Goal: Transaction & Acquisition: Book appointment/travel/reservation

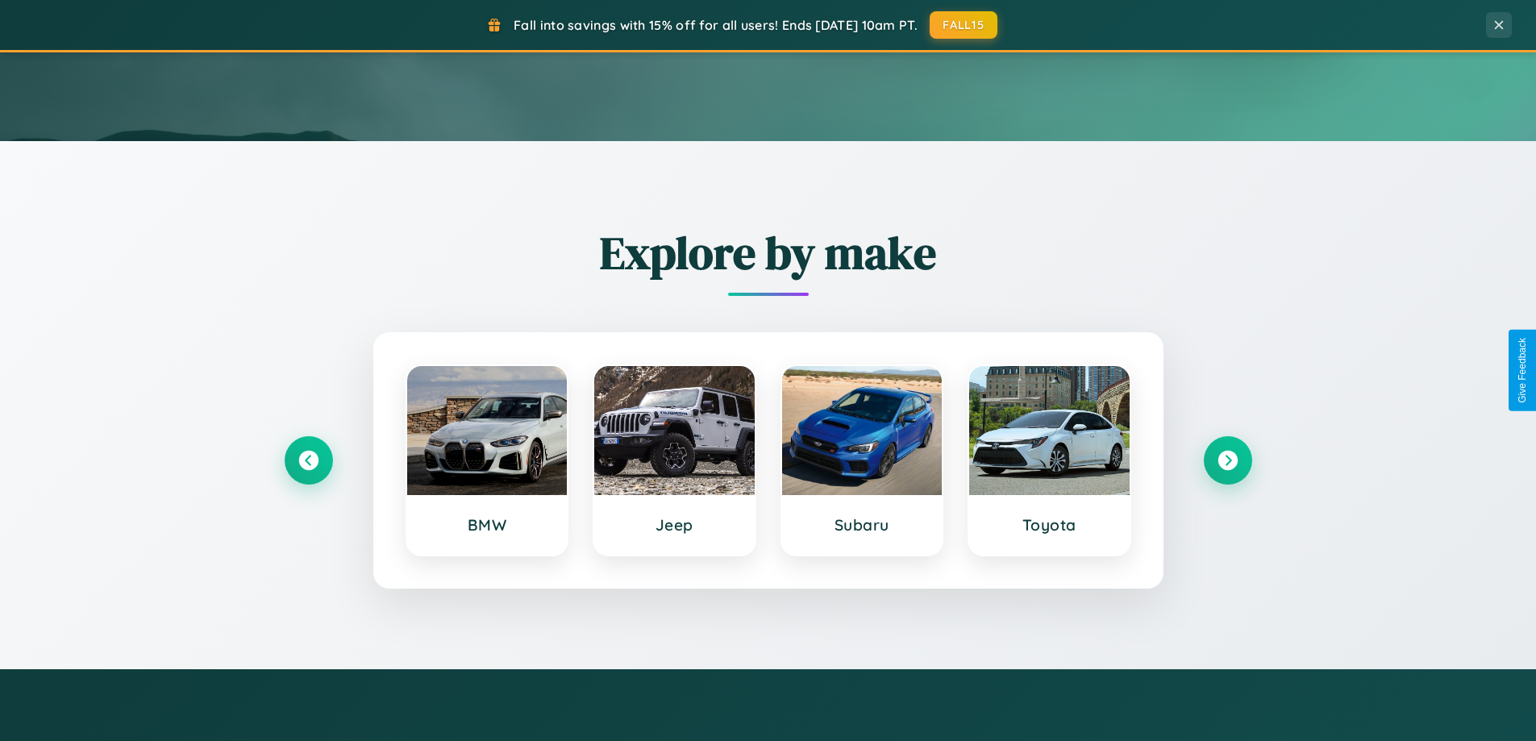
scroll to position [695, 0]
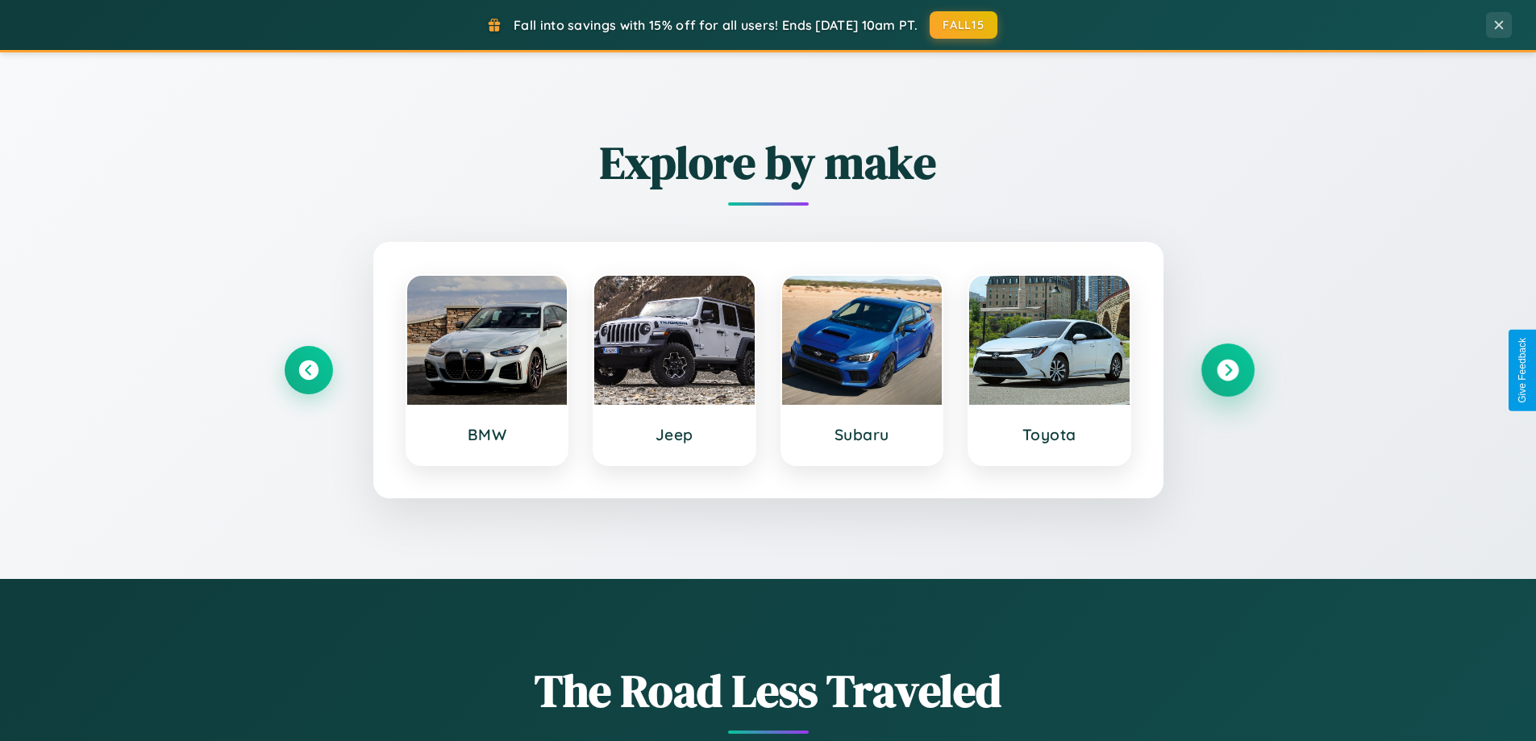
click at [1227, 370] on icon at bounding box center [1228, 371] width 22 height 22
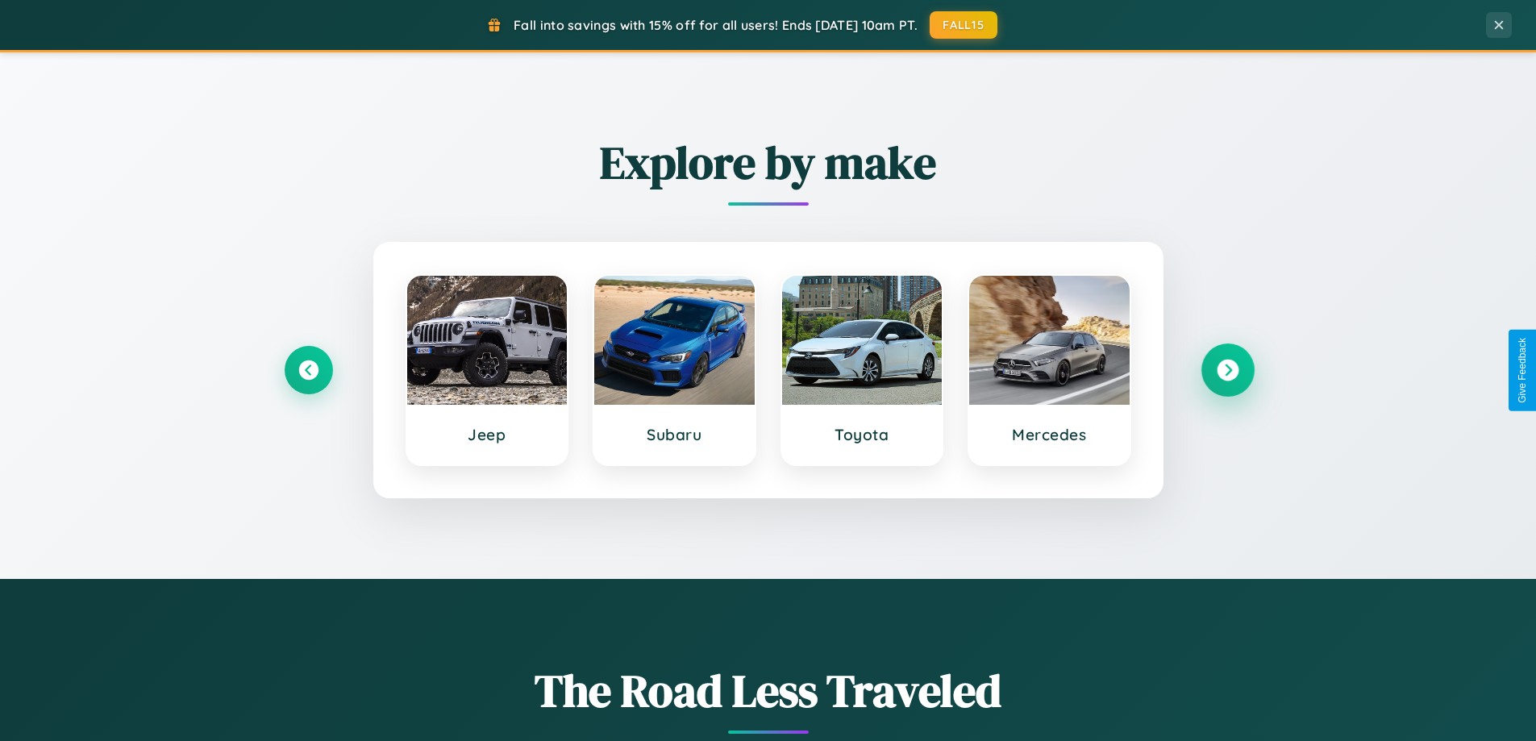
click at [1227, 370] on icon at bounding box center [1228, 371] width 22 height 22
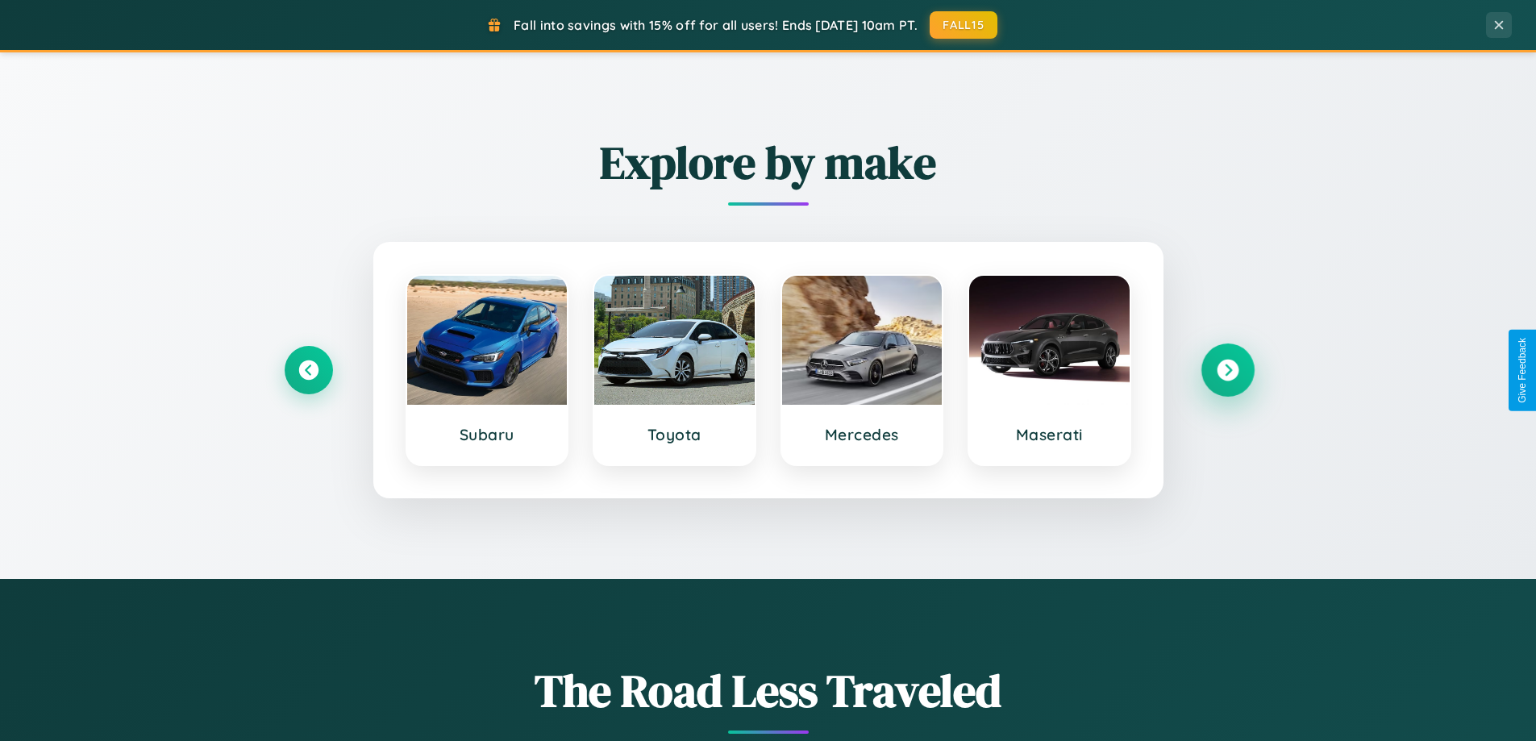
click at [1227, 370] on icon at bounding box center [1228, 371] width 22 height 22
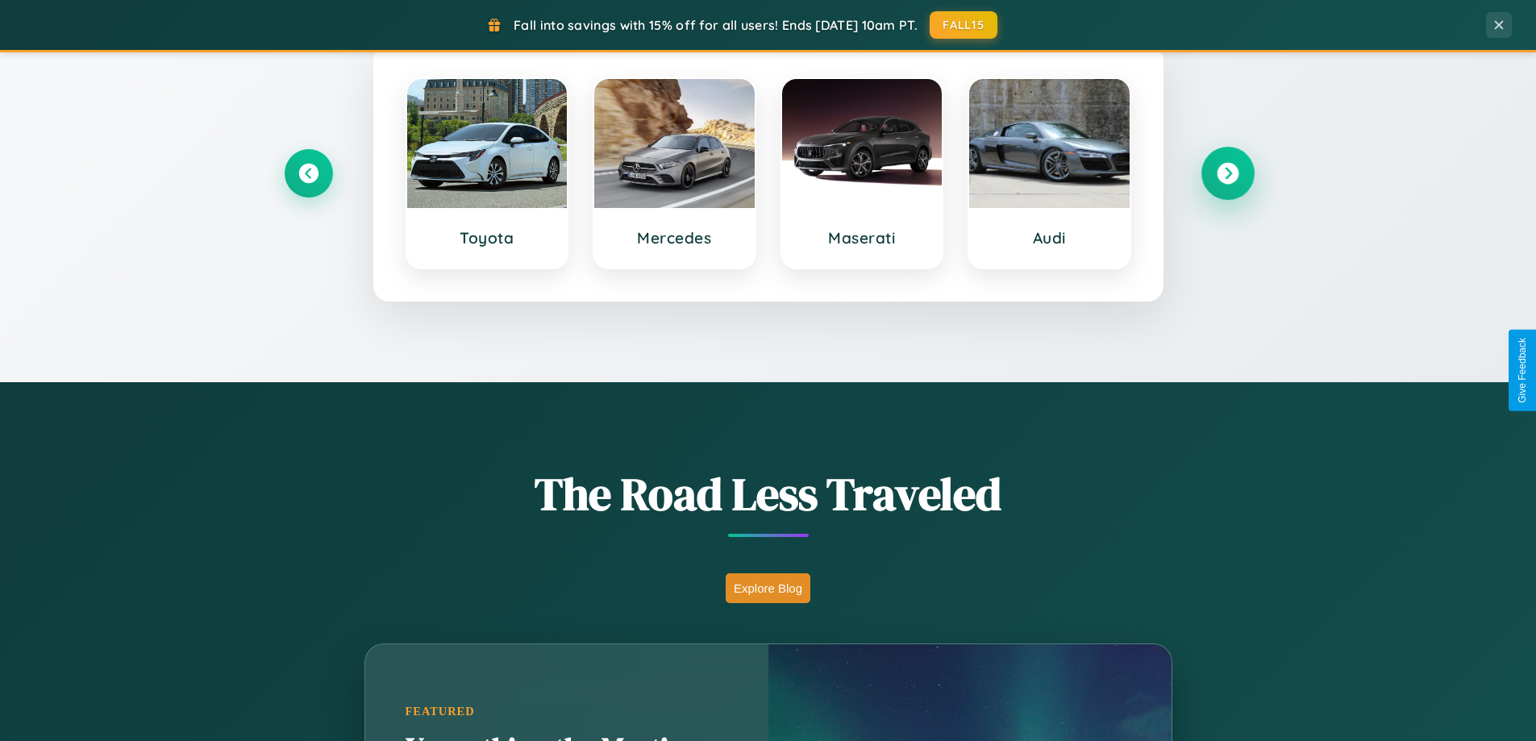
scroll to position [1109, 0]
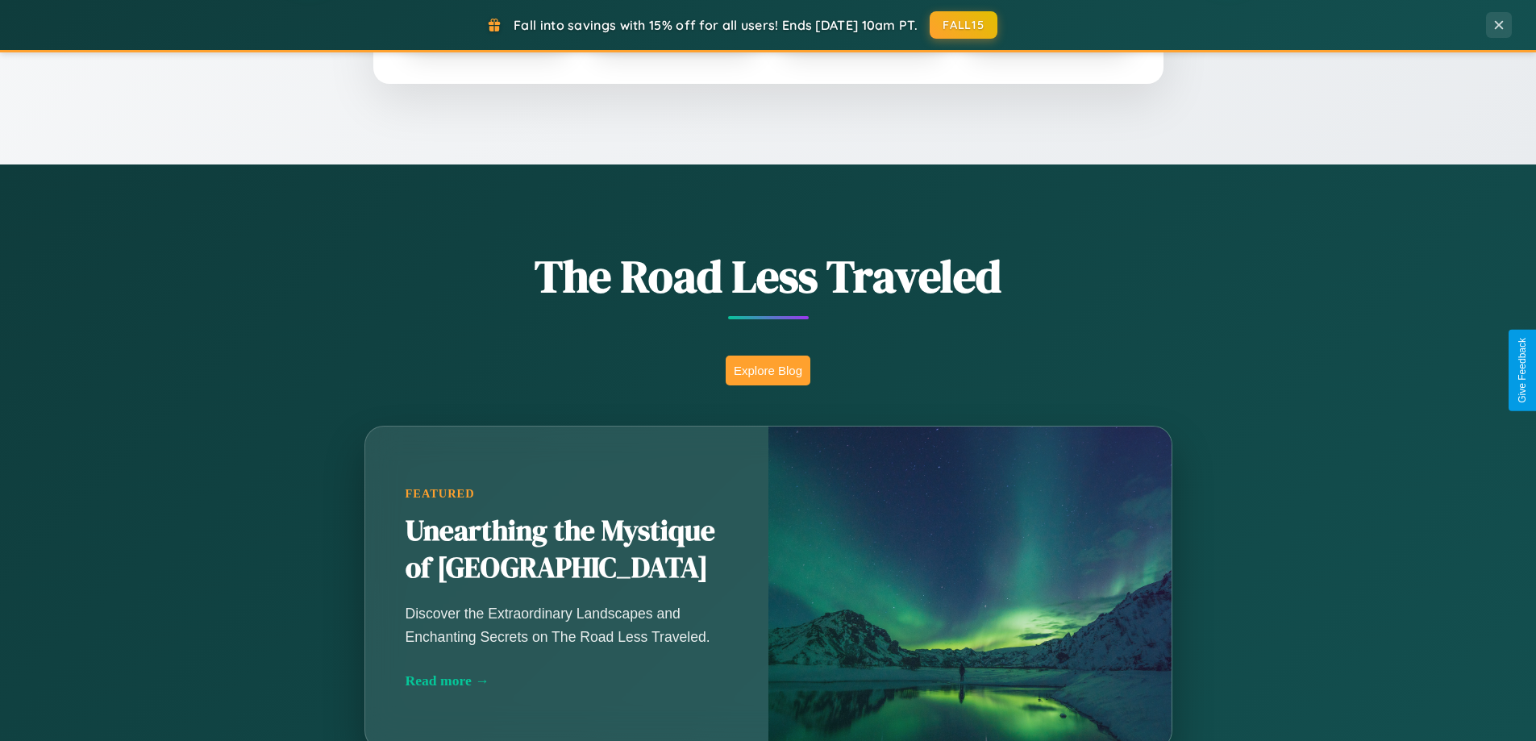
click at [767, 370] on button "Explore Blog" at bounding box center [768, 371] width 85 height 30
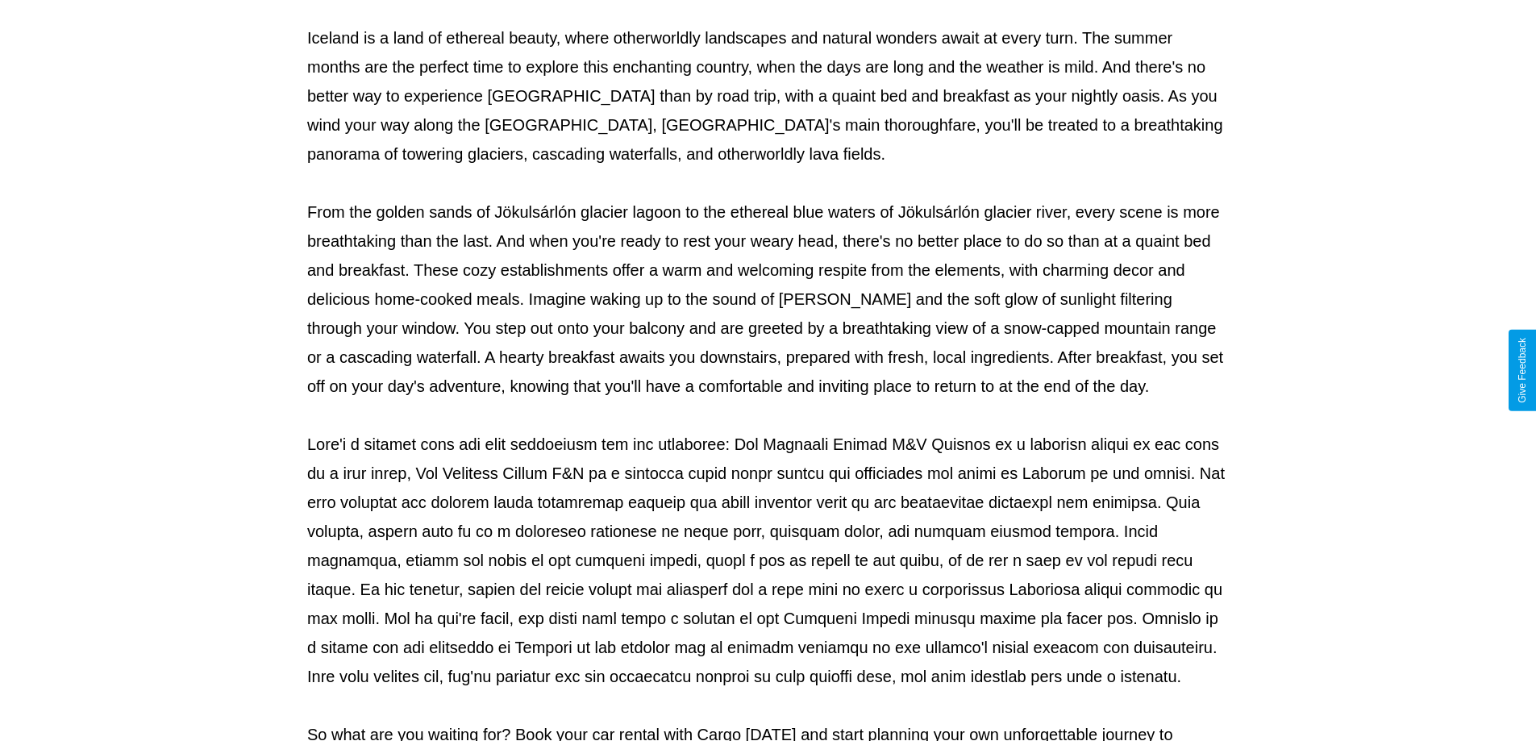
scroll to position [522, 0]
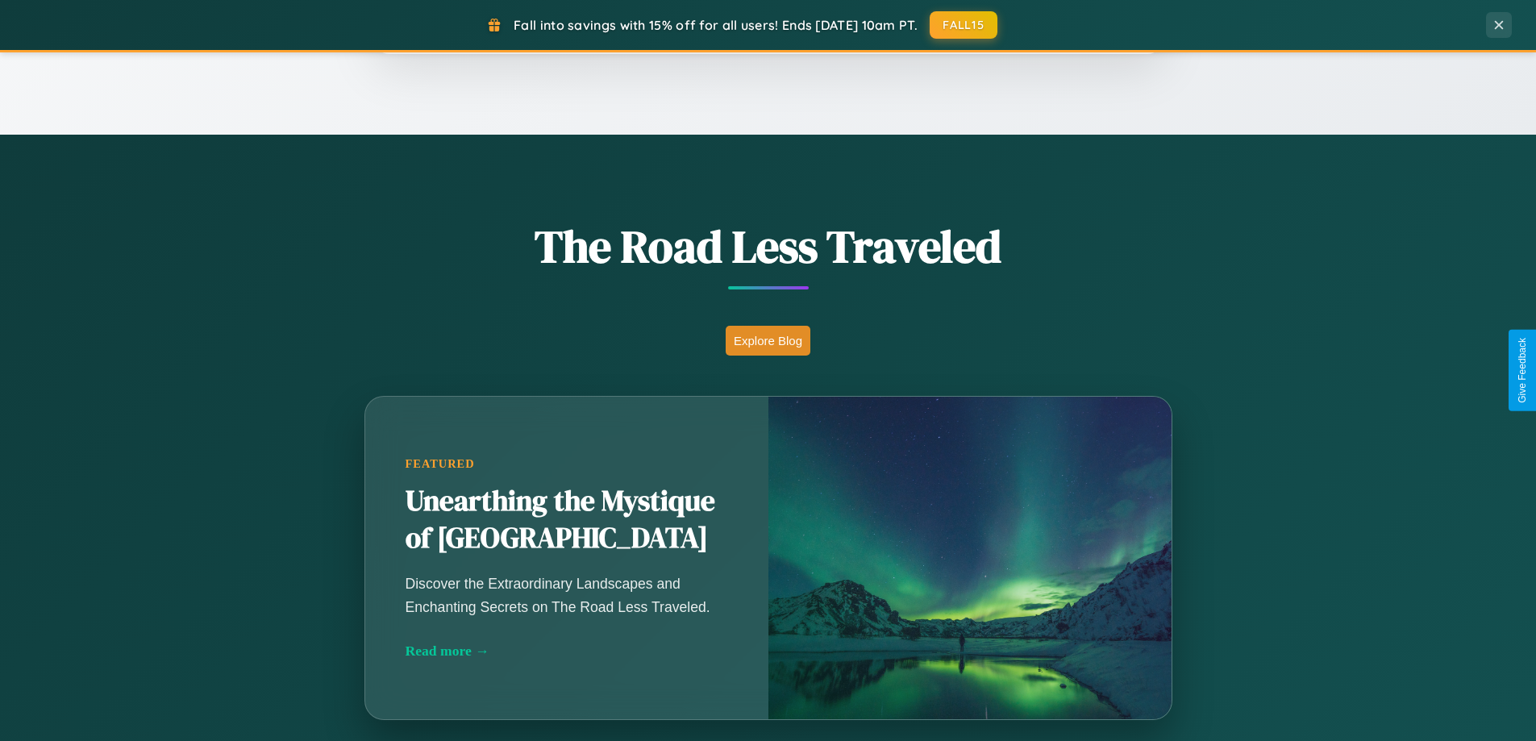
scroll to position [1109, 0]
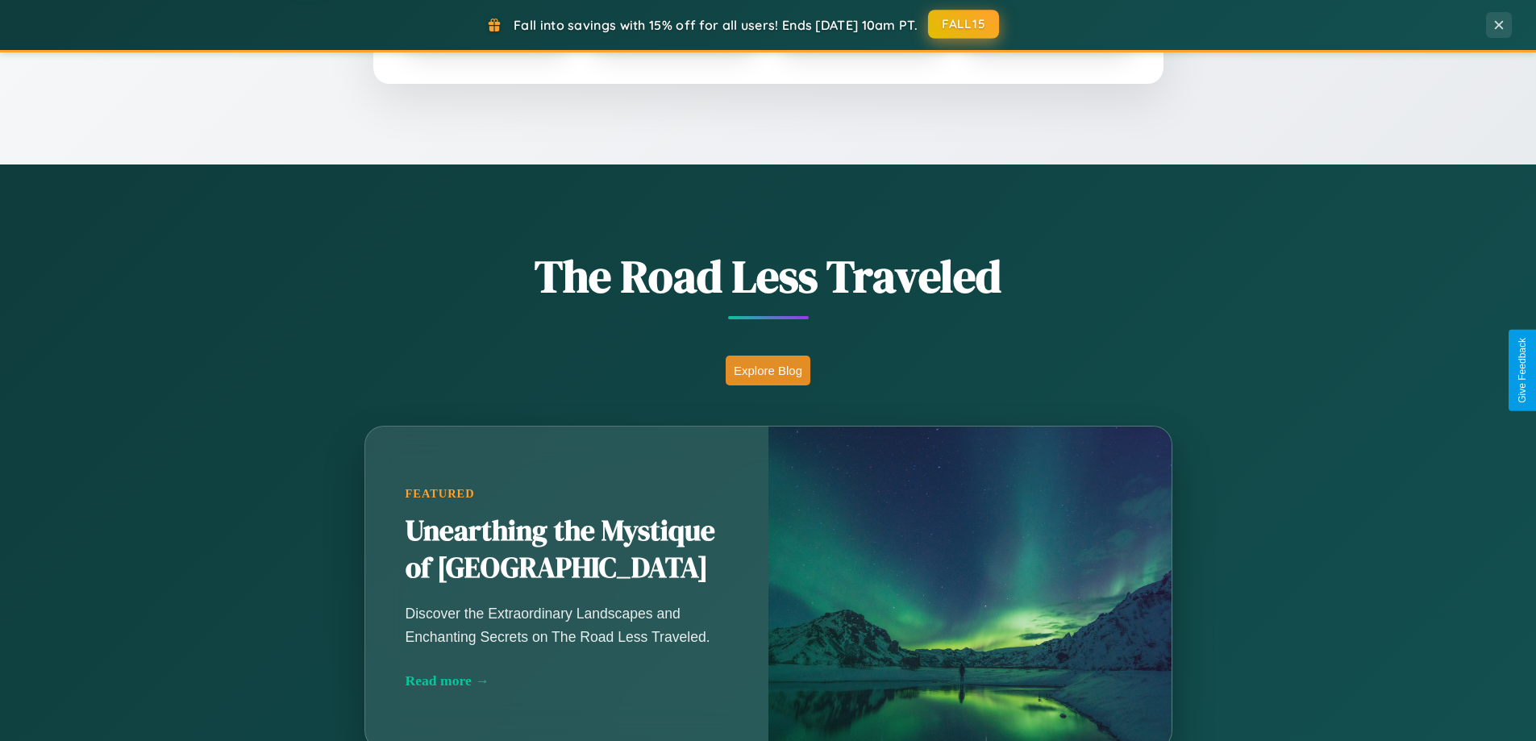
click at [964, 25] on button "FALL15" at bounding box center [963, 24] width 71 height 29
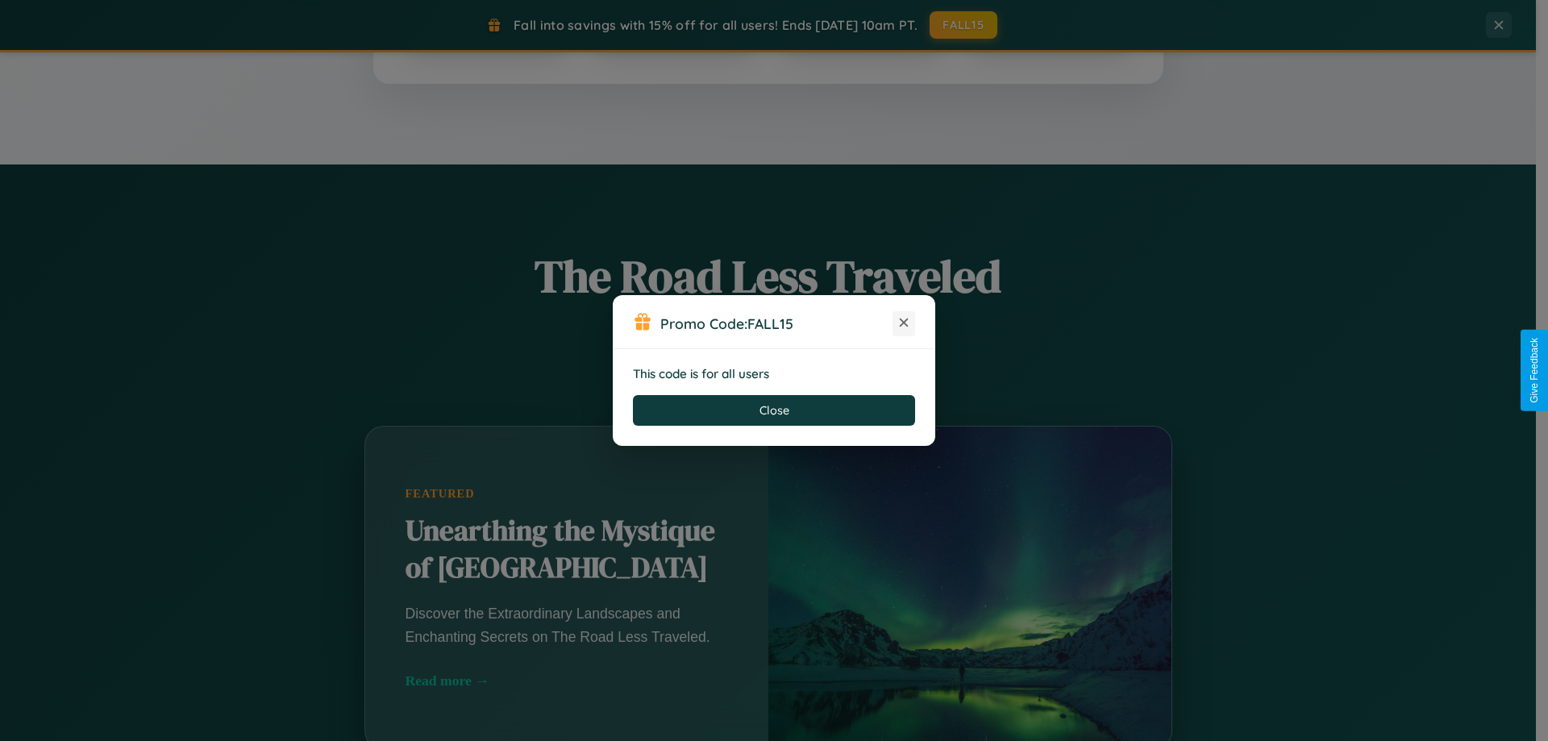
click at [904, 323] on icon at bounding box center [904, 322] width 16 height 16
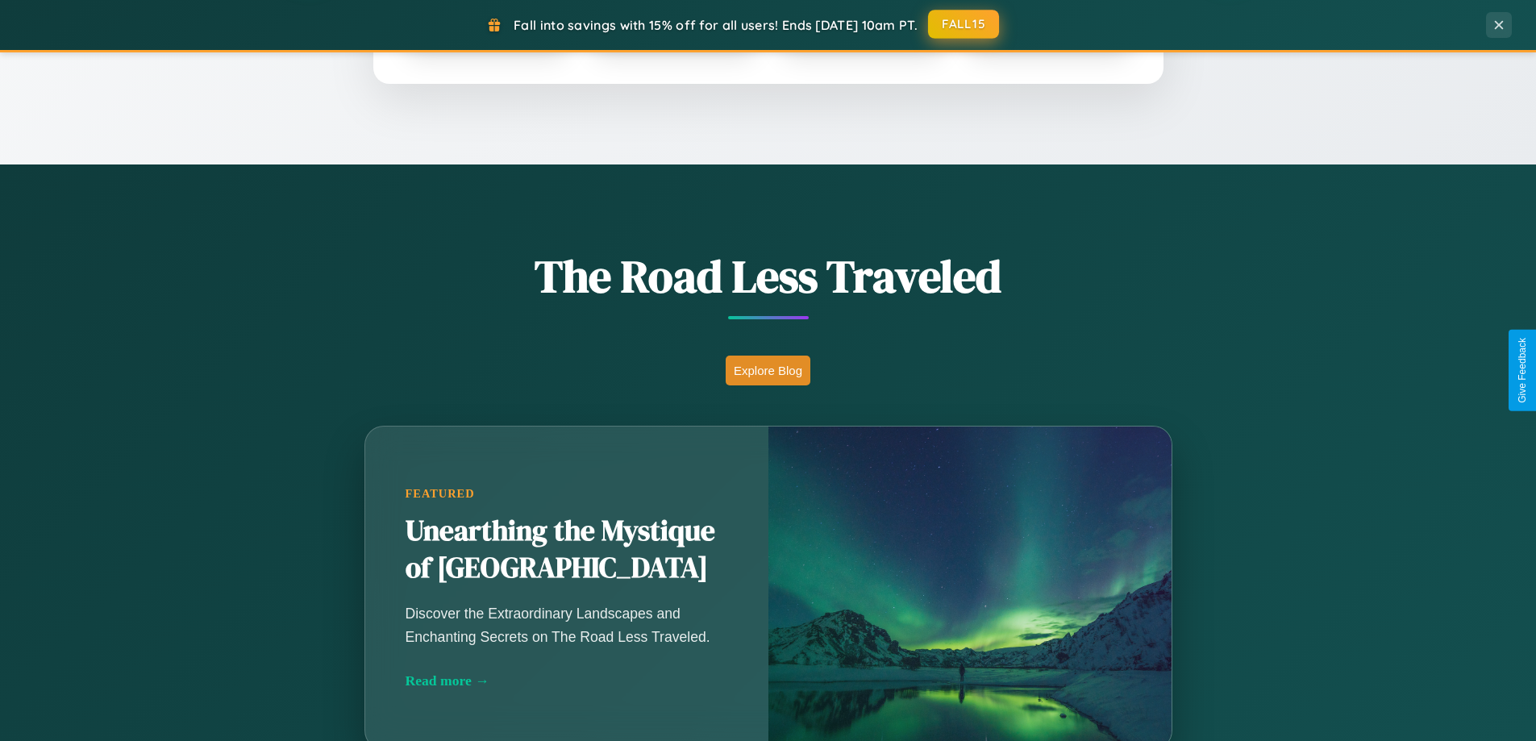
click at [964, 25] on button "FALL15" at bounding box center [963, 24] width 71 height 29
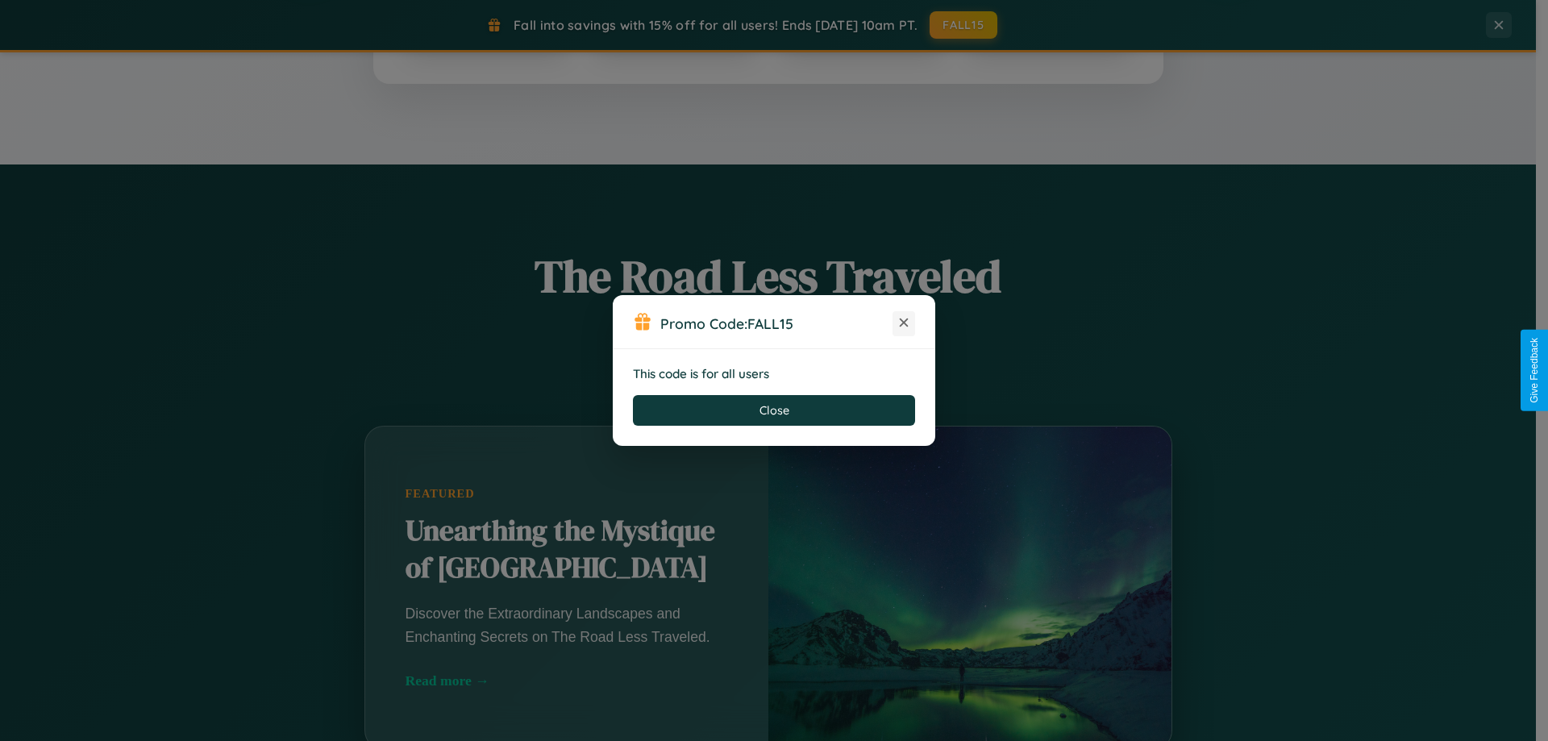
click at [904, 323] on icon at bounding box center [904, 322] width 16 height 16
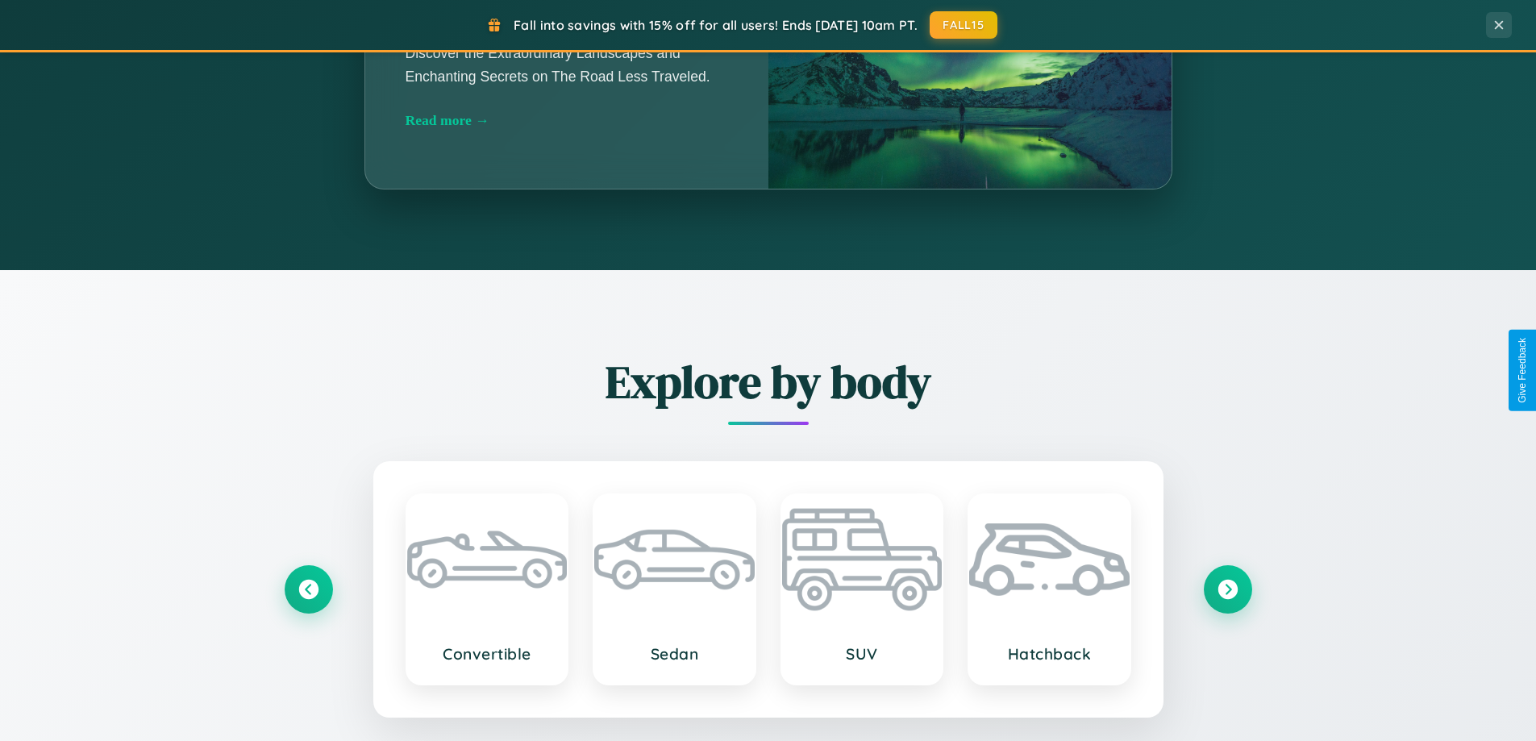
scroll to position [2590, 0]
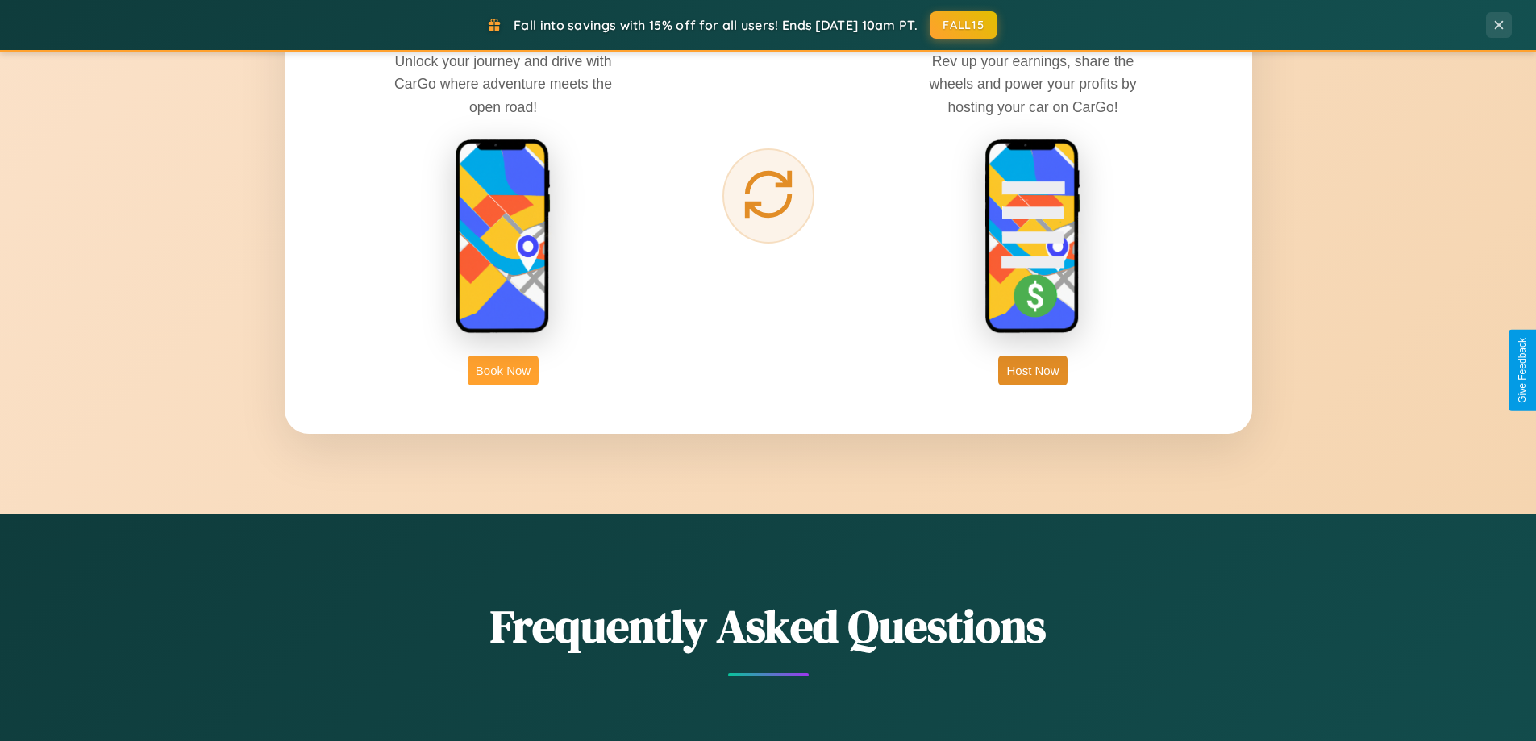
click at [503, 370] on button "Book Now" at bounding box center [503, 371] width 71 height 30
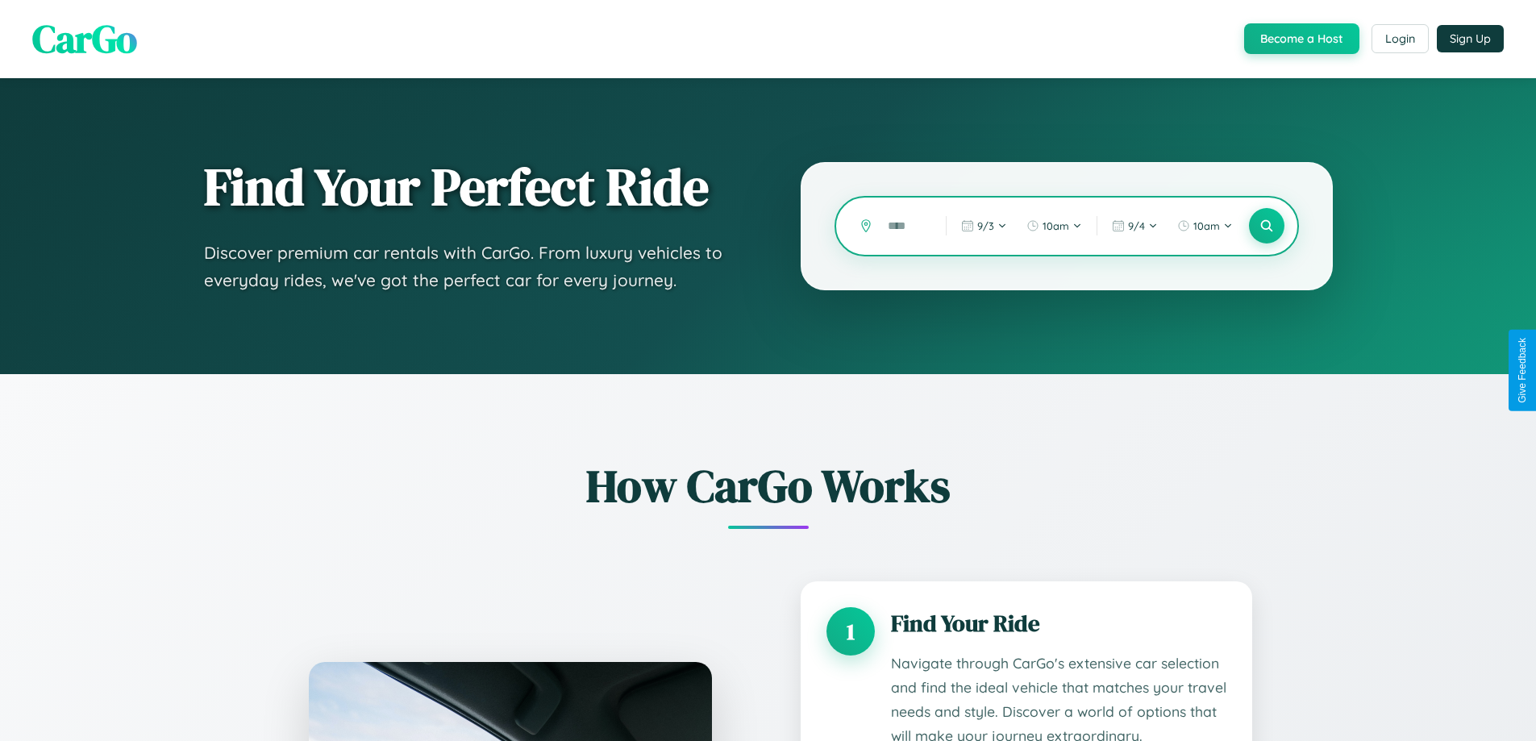
click at [905, 226] on input "text" at bounding box center [905, 226] width 50 height 28
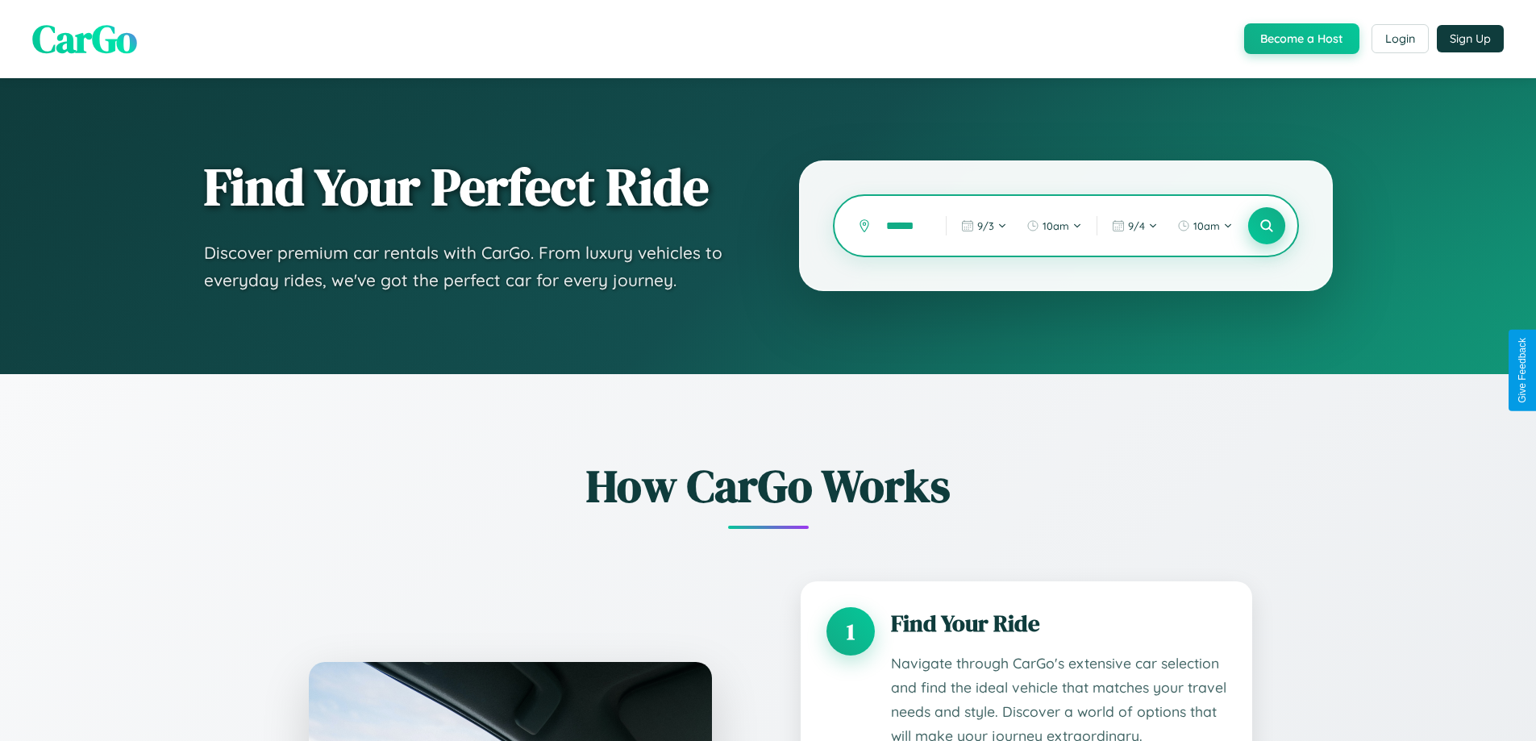
type input "******"
click at [1266, 226] on icon at bounding box center [1265, 225] width 15 height 15
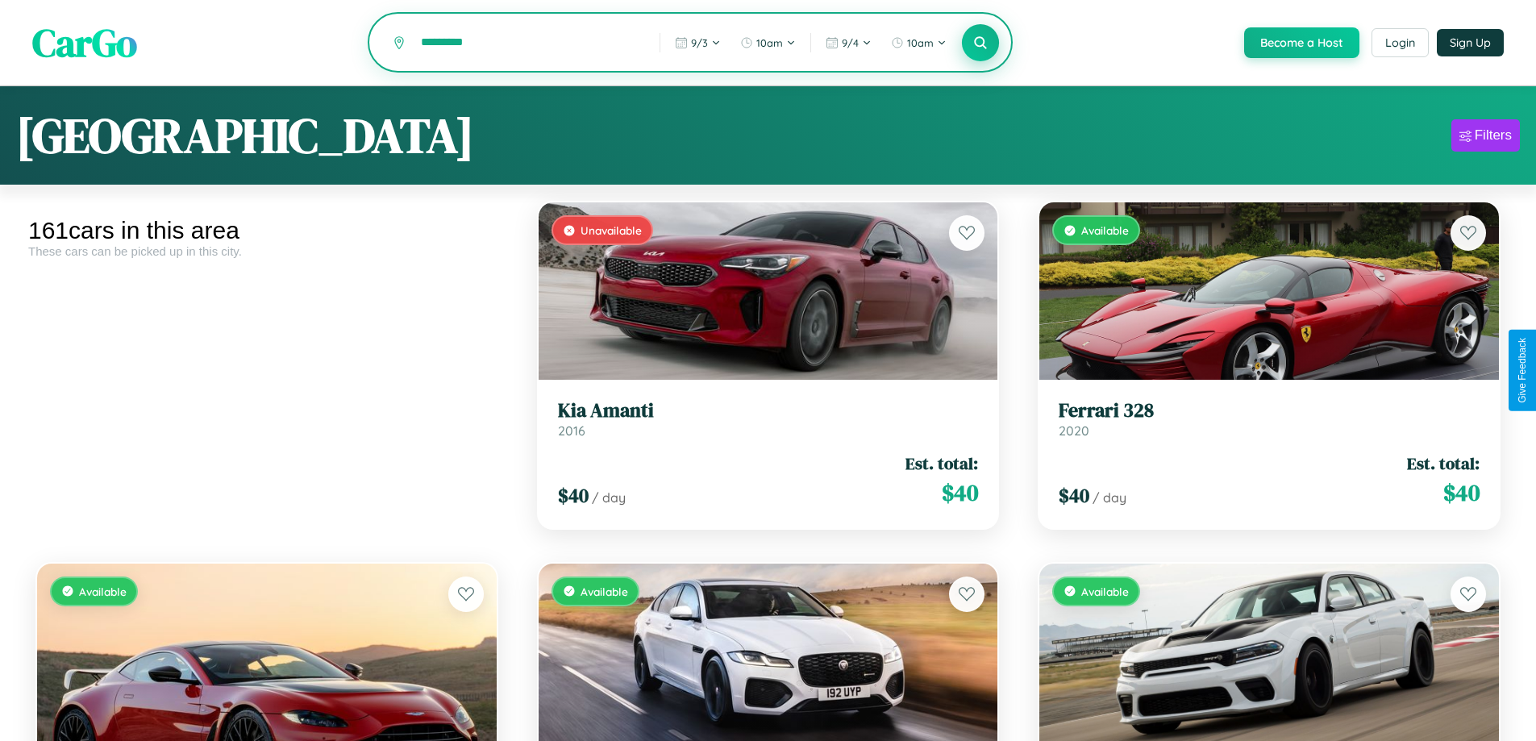
type input "*********"
click at [980, 44] on icon at bounding box center [980, 42] width 15 height 15
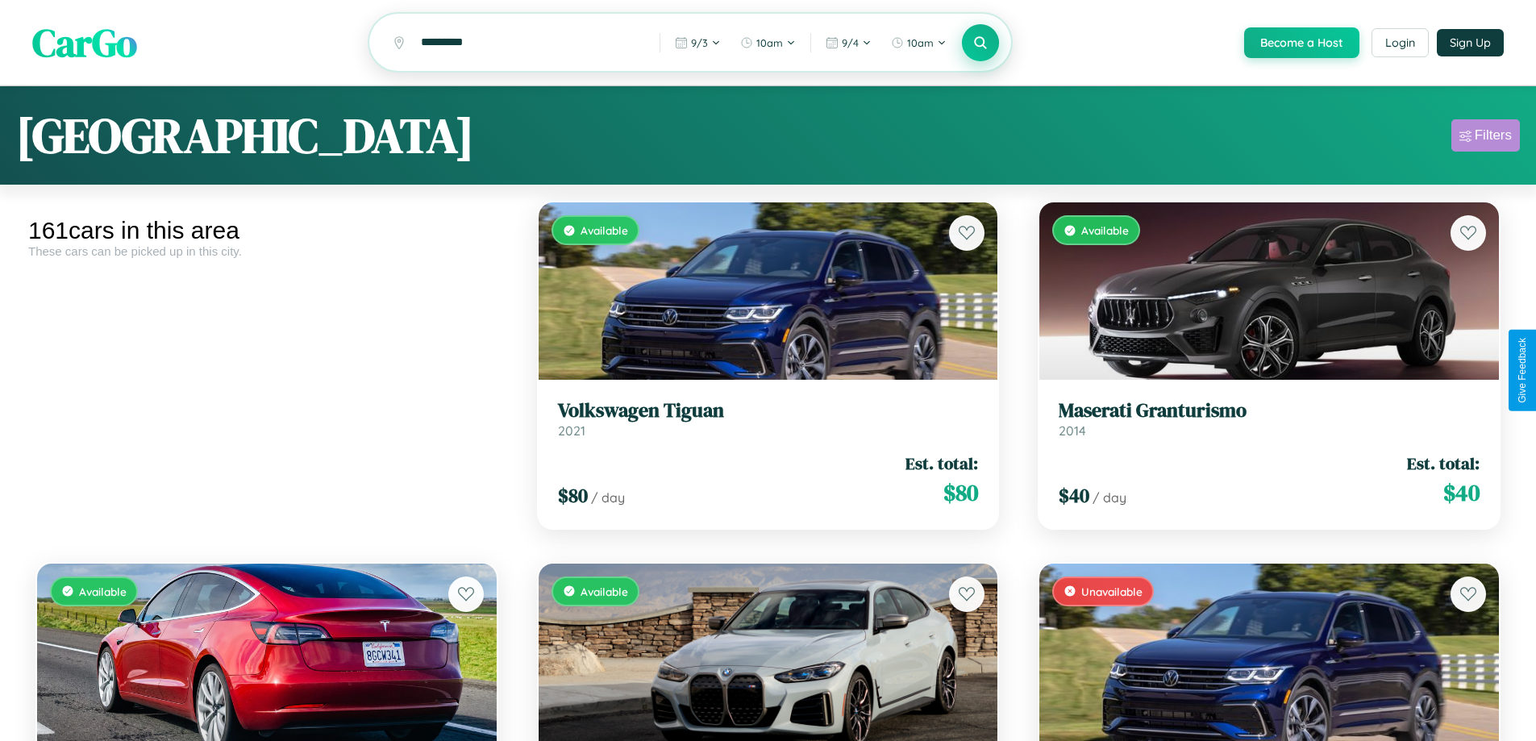
click at [1485, 138] on div "Filters" at bounding box center [1493, 135] width 37 height 16
